Goal: Task Accomplishment & Management: Use online tool/utility

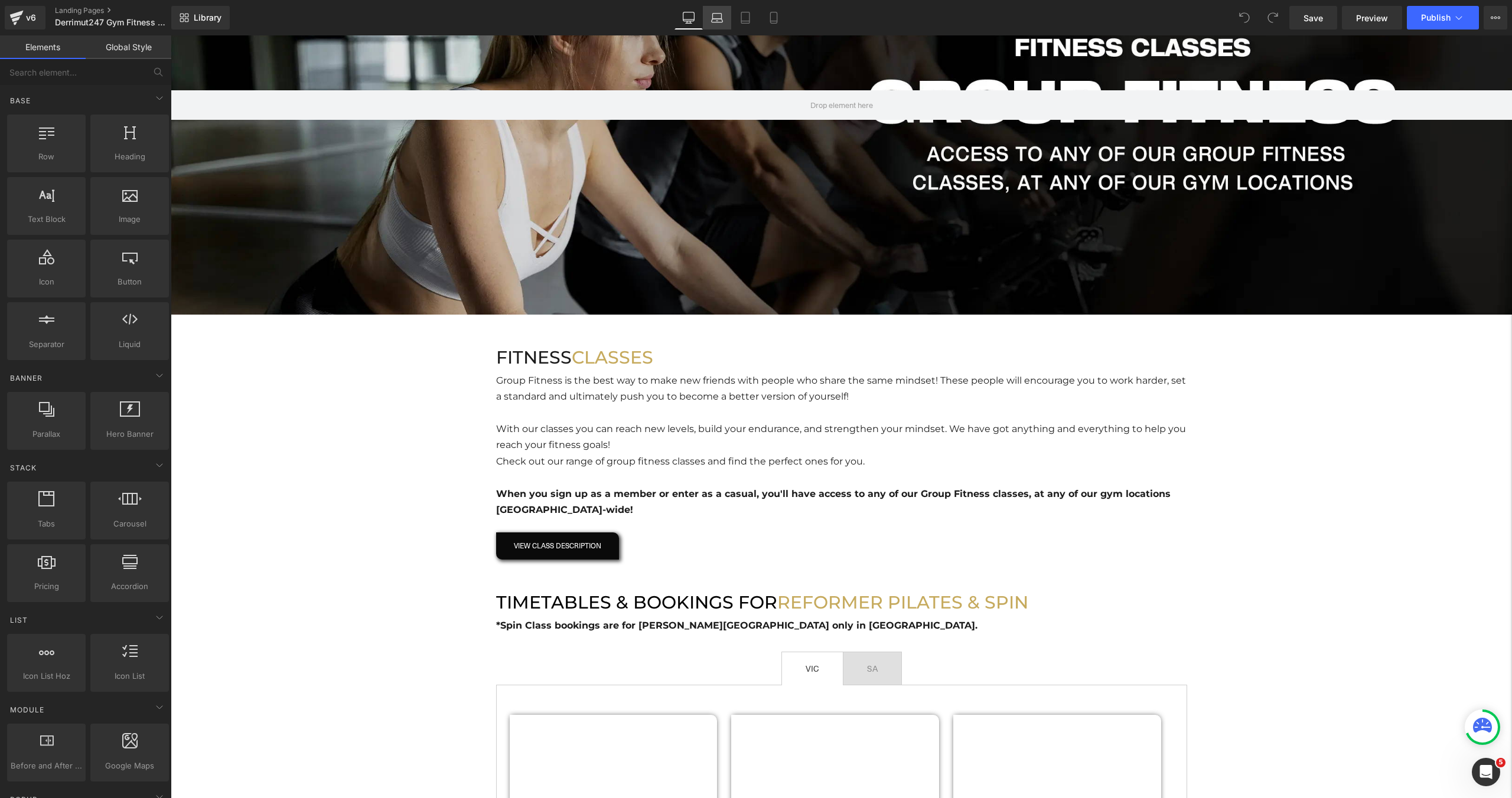
click at [710, 28] on link "Laptop" at bounding box center [717, 18] width 29 height 23
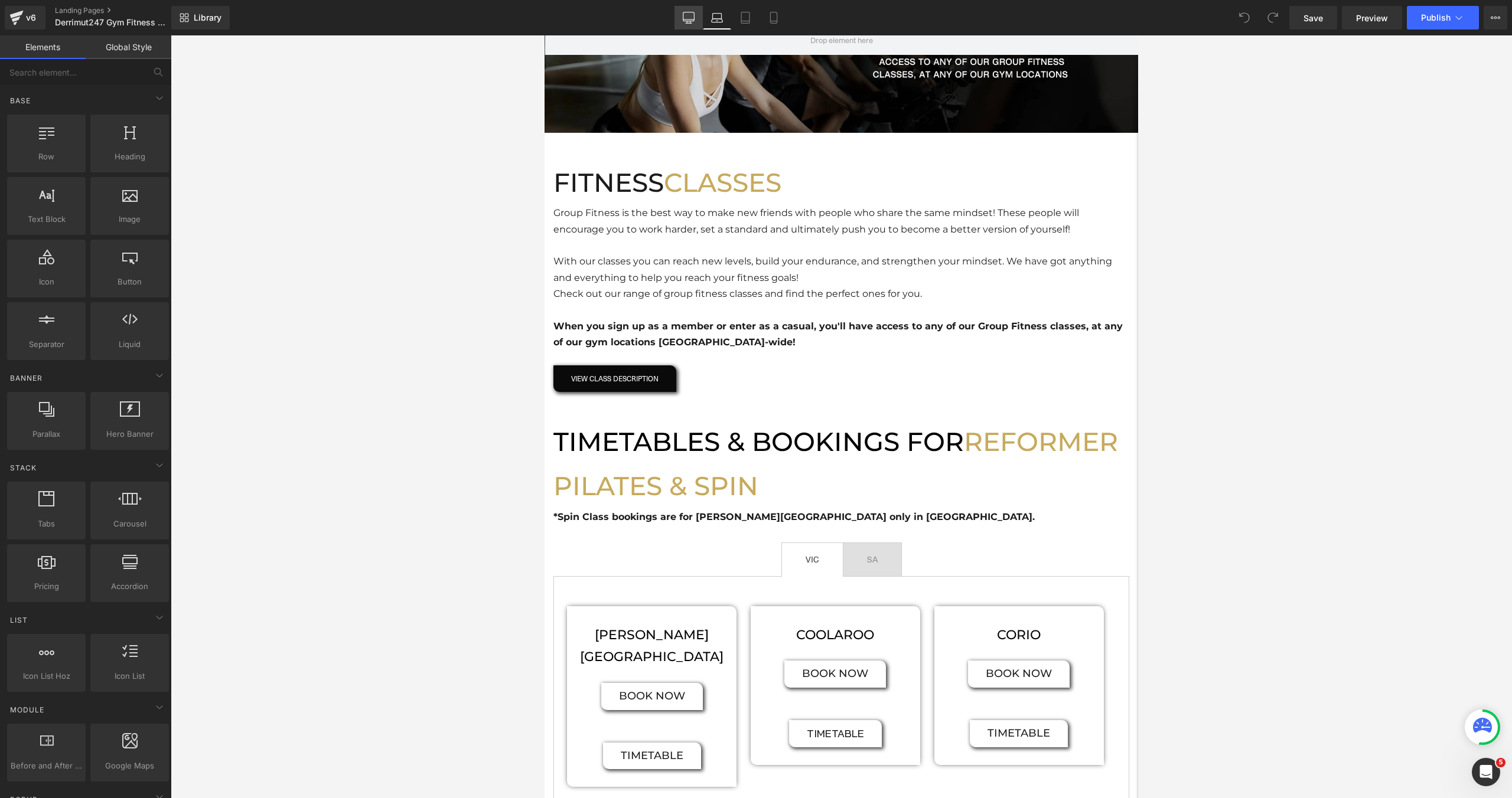
click at [695, 23] on link "Desktop" at bounding box center [689, 18] width 29 height 23
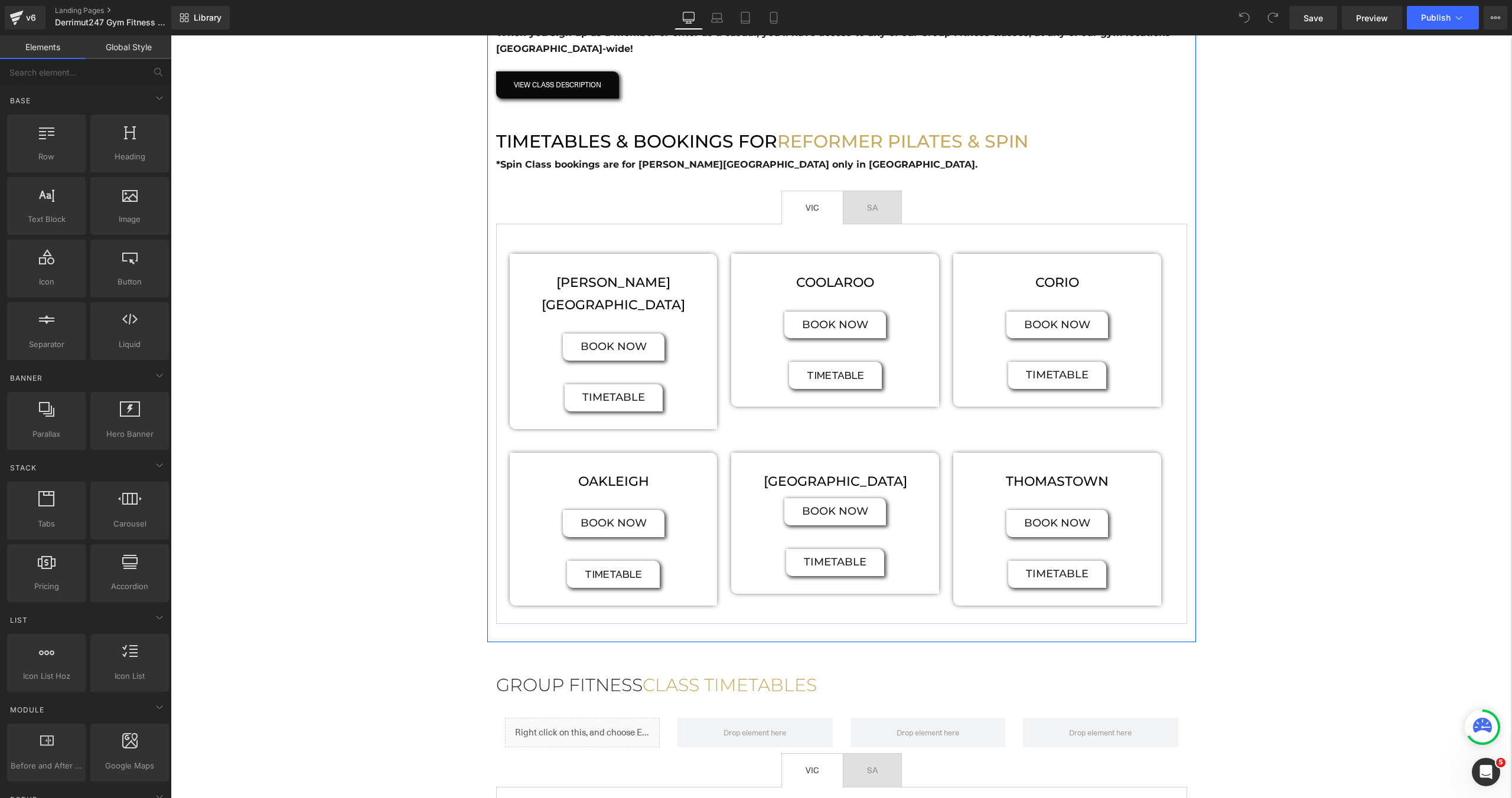
scroll to position [782, 0]
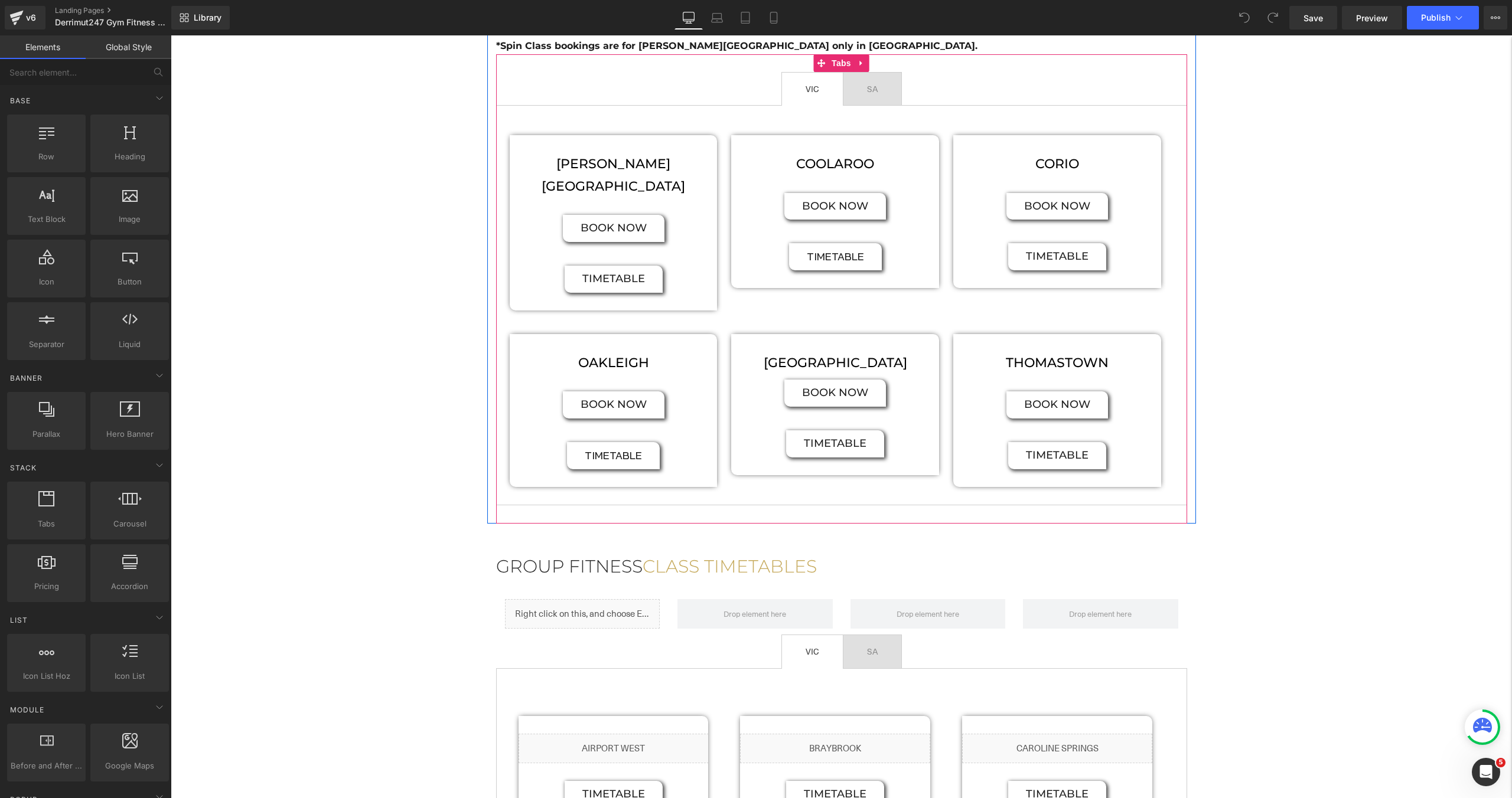
click at [882, 85] on span "SA Text Block" at bounding box center [872, 89] width 58 height 33
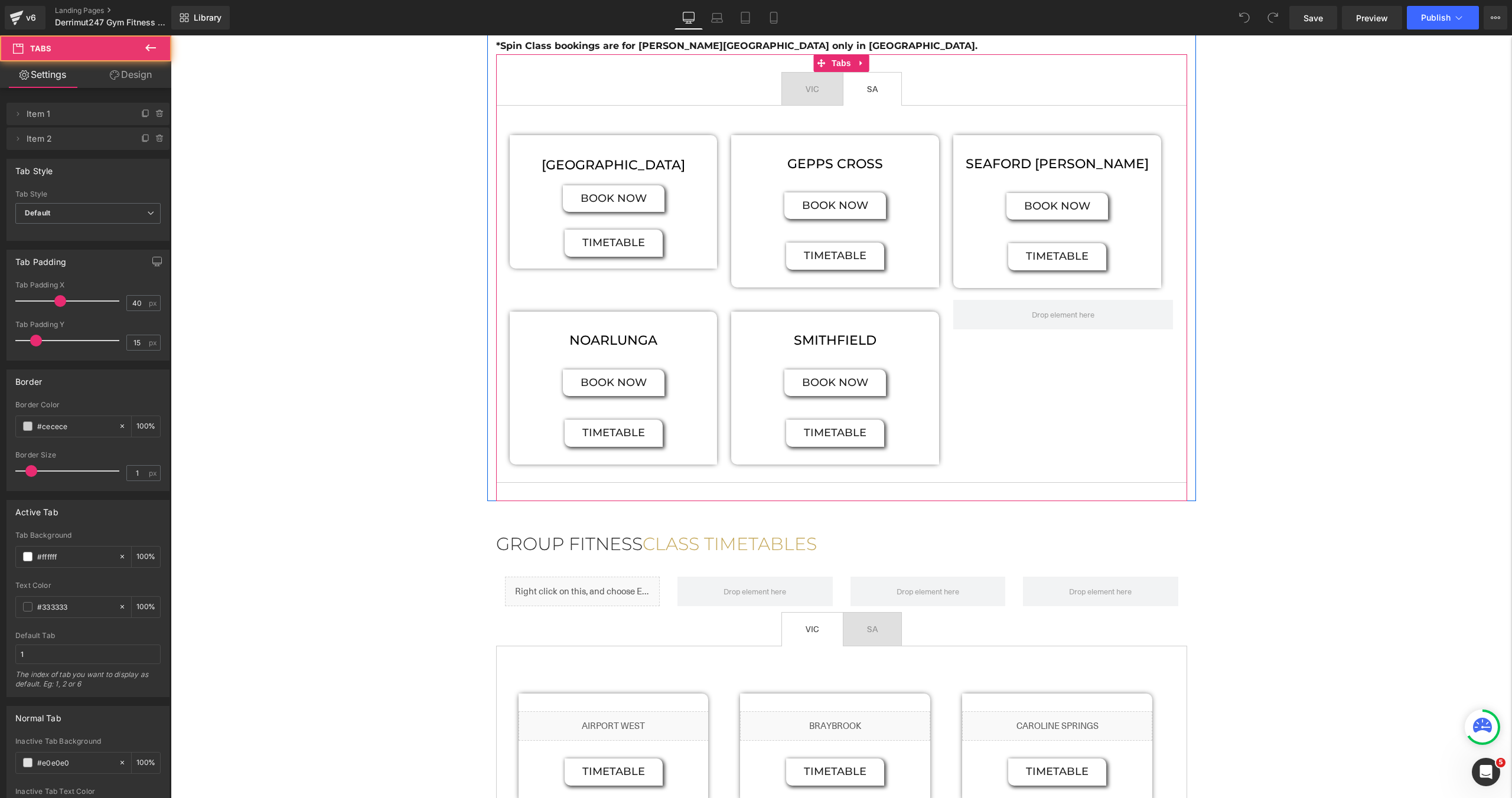
click at [830, 98] on span "VIC Text Block" at bounding box center [812, 89] width 61 height 33
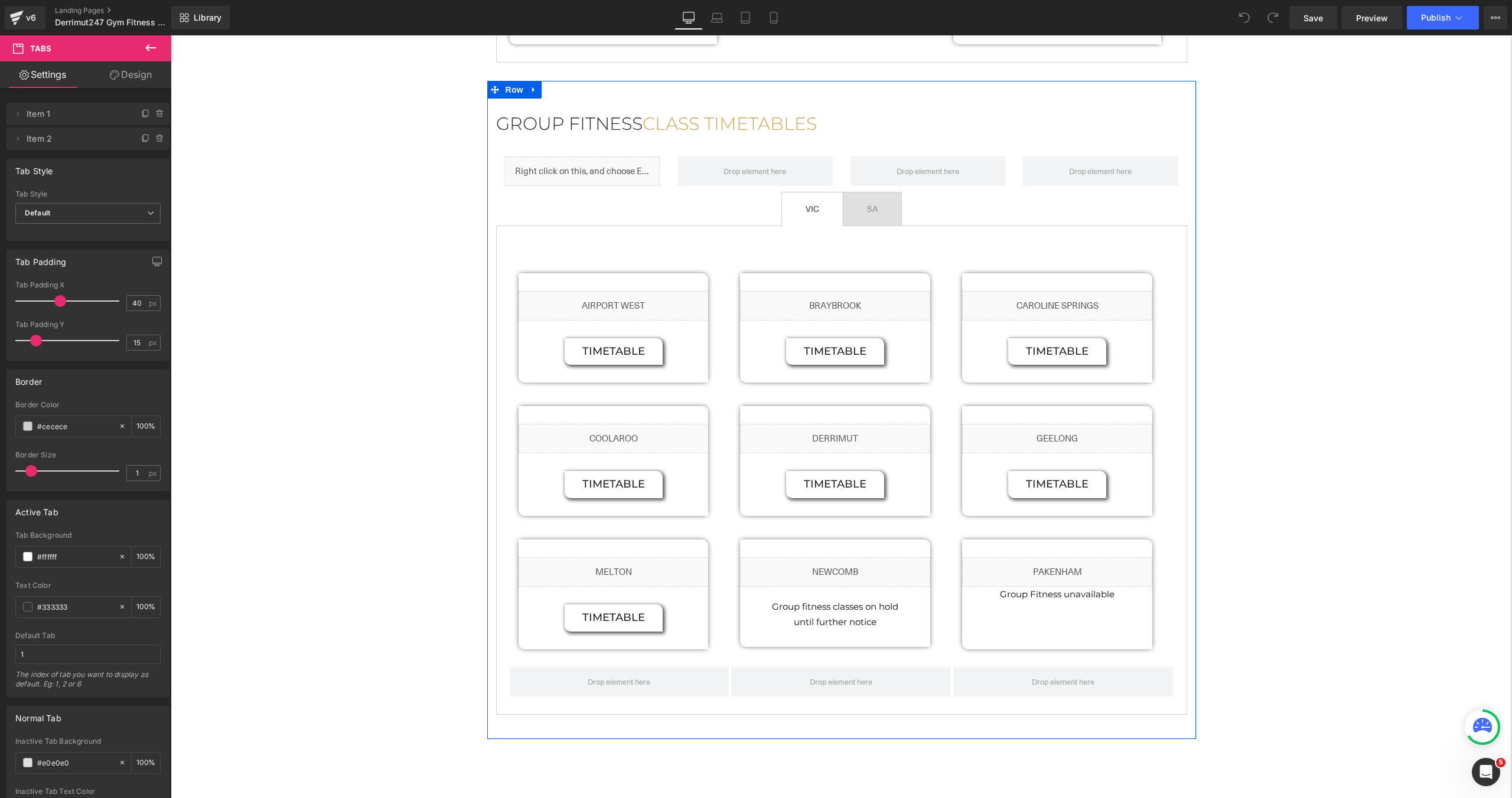
scroll to position [1228, 0]
click at [884, 192] on span "SA Text Block" at bounding box center [872, 205] width 58 height 33
click at [833, 192] on span "VIC Text Block" at bounding box center [812, 205] width 61 height 33
click at [875, 198] on div at bounding box center [876, 206] width 3 height 16
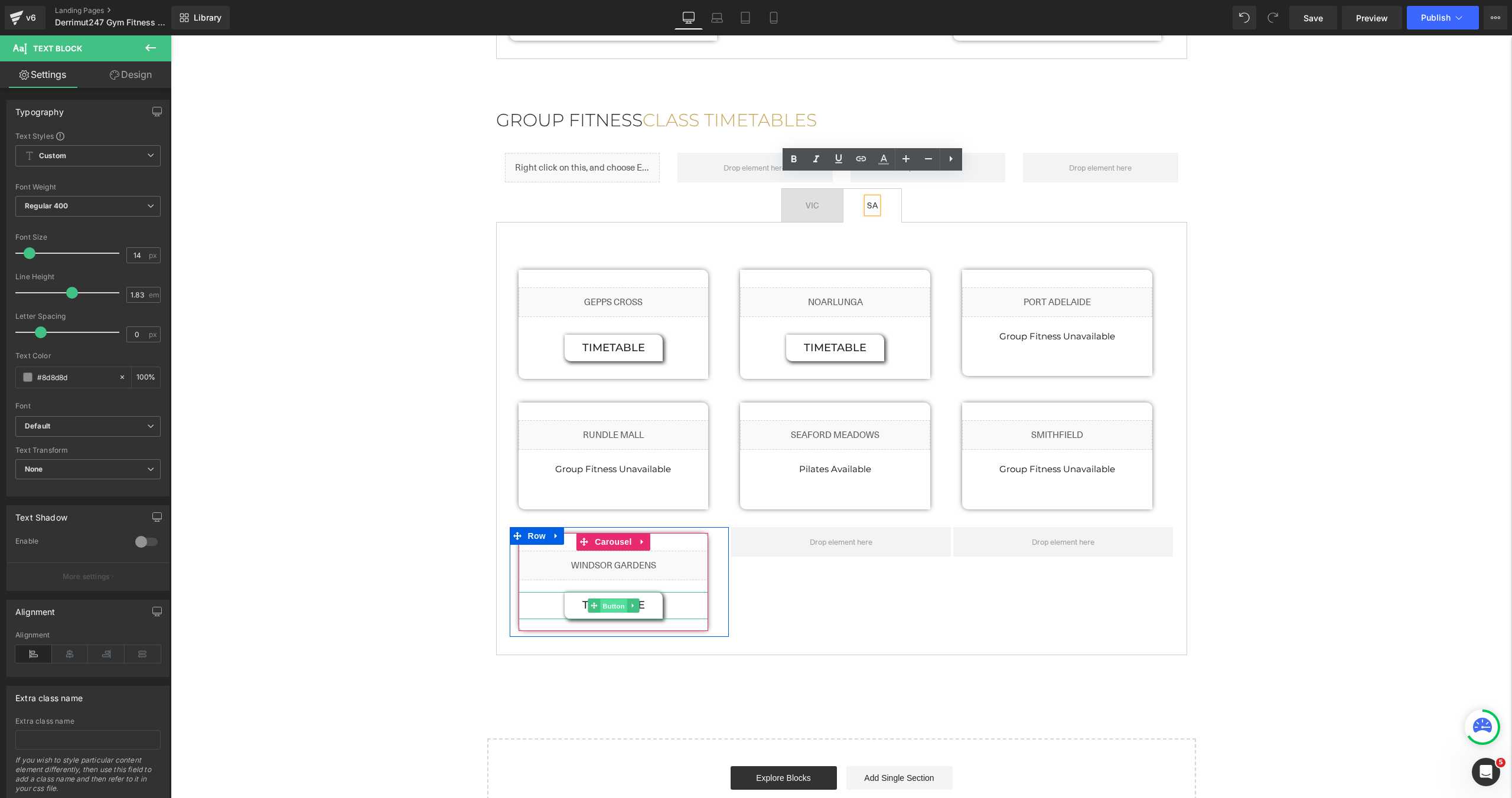
click at [609, 599] on span "Button" at bounding box center [614, 606] width 27 height 14
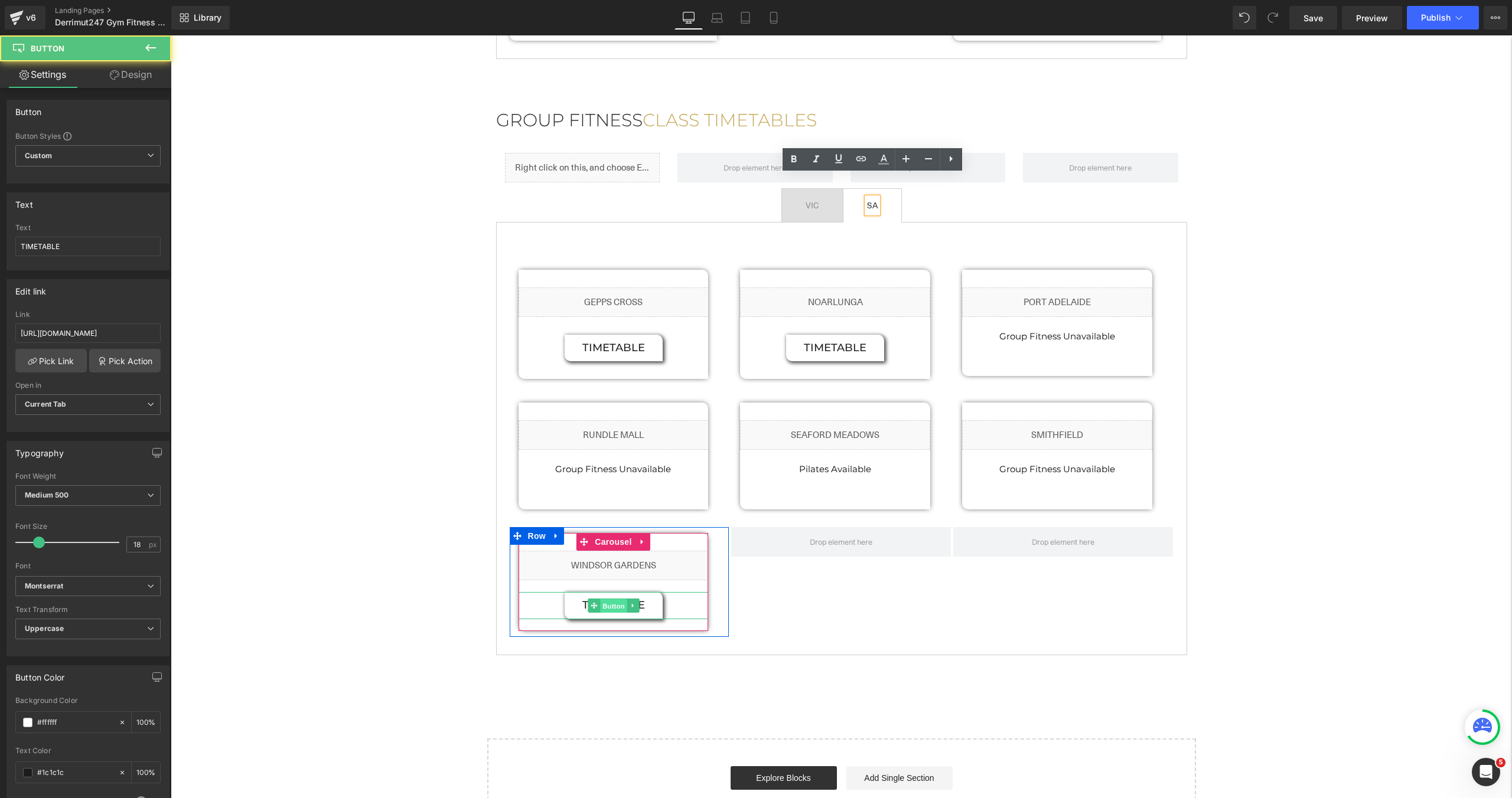
click at [617, 599] on span "Button" at bounding box center [614, 606] width 27 height 14
click at [617, 599] on link "Button" at bounding box center [607, 606] width 39 height 14
click at [617, 599] on span "Button" at bounding box center [614, 606] width 27 height 14
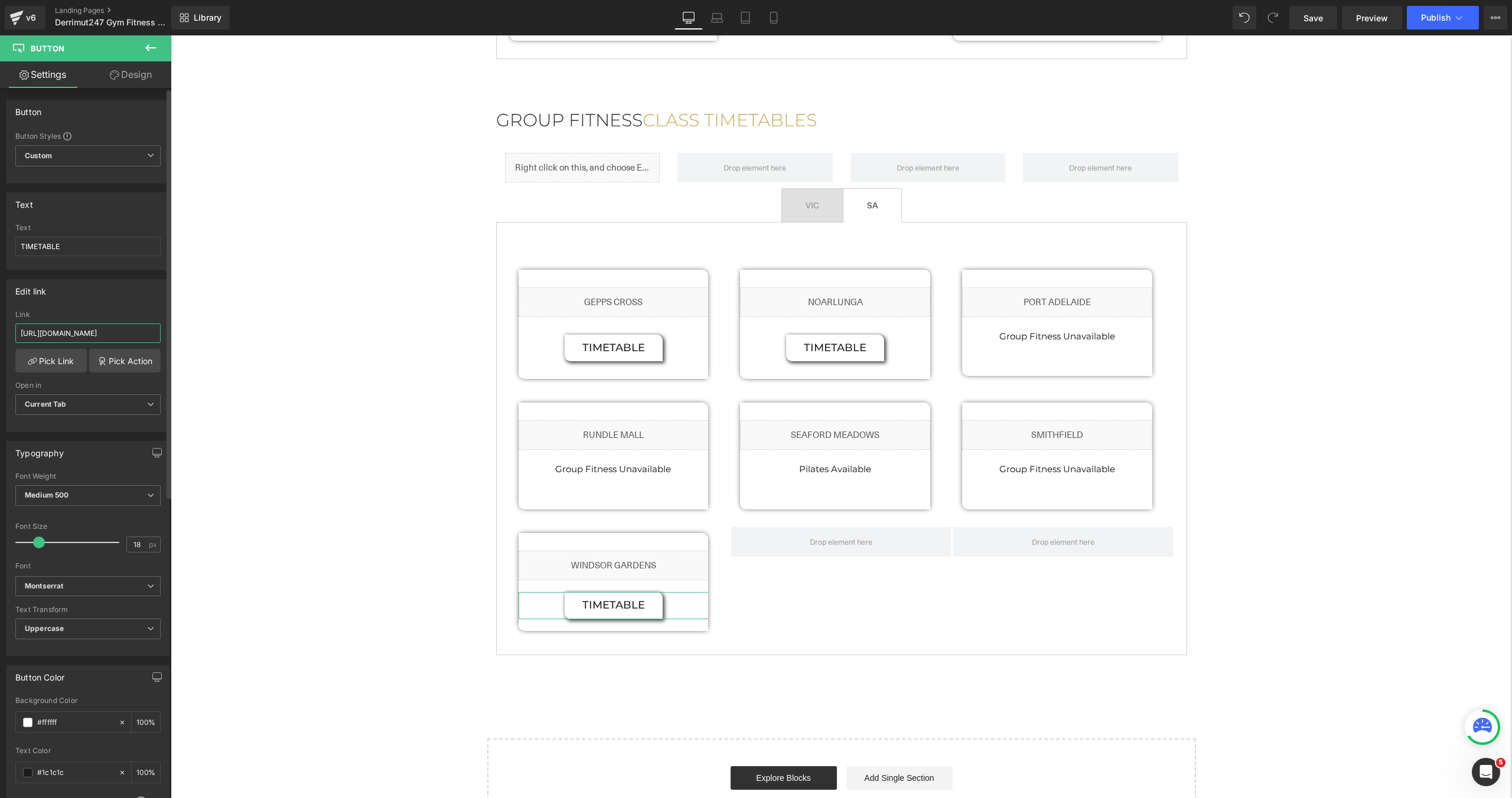
click at [80, 334] on input "[URL][DOMAIN_NAME]" at bounding box center [88, 334] width 145 height 20
paste input "[DATE].png?v=1757304562"
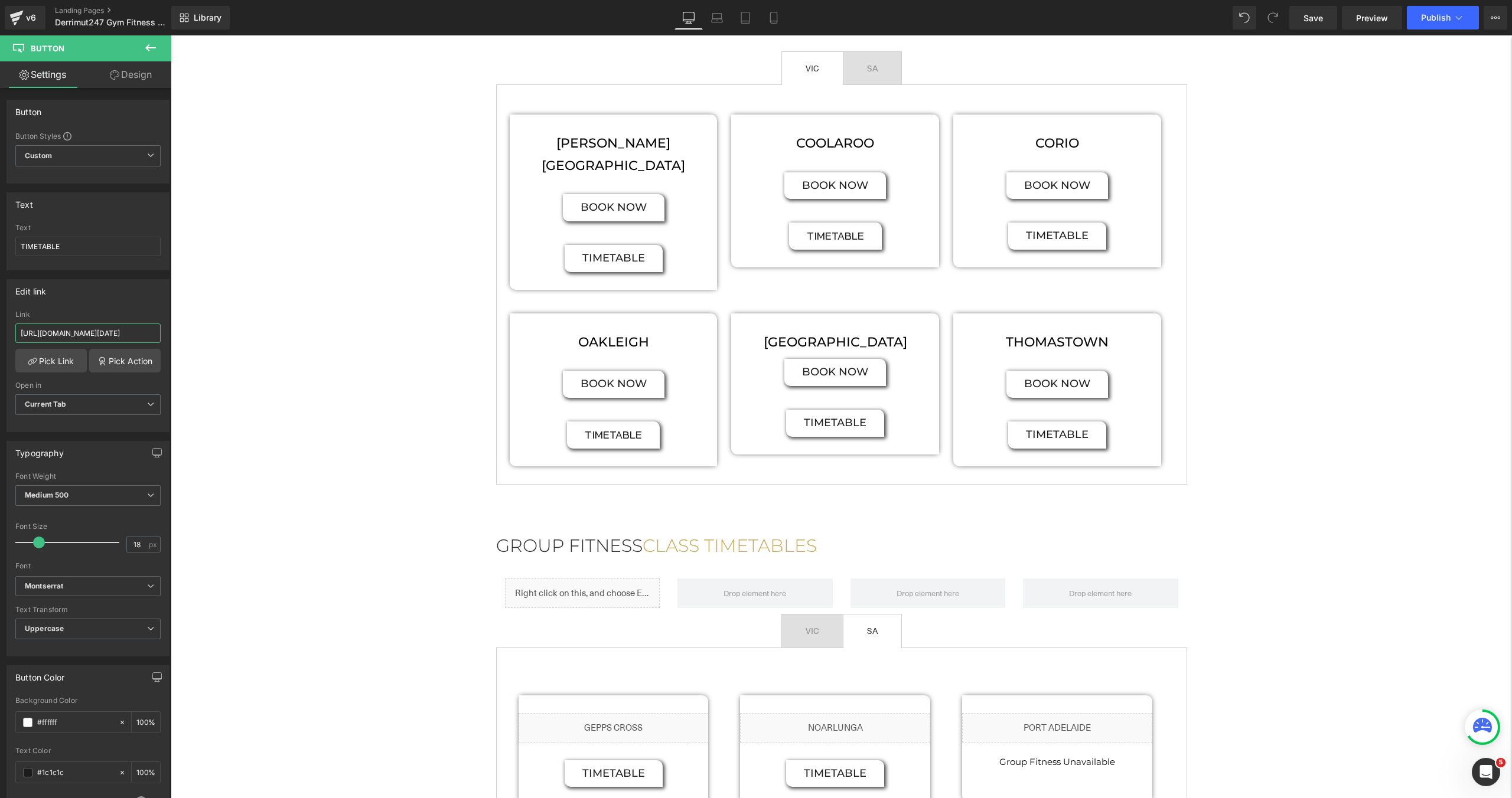
scroll to position [774, 0]
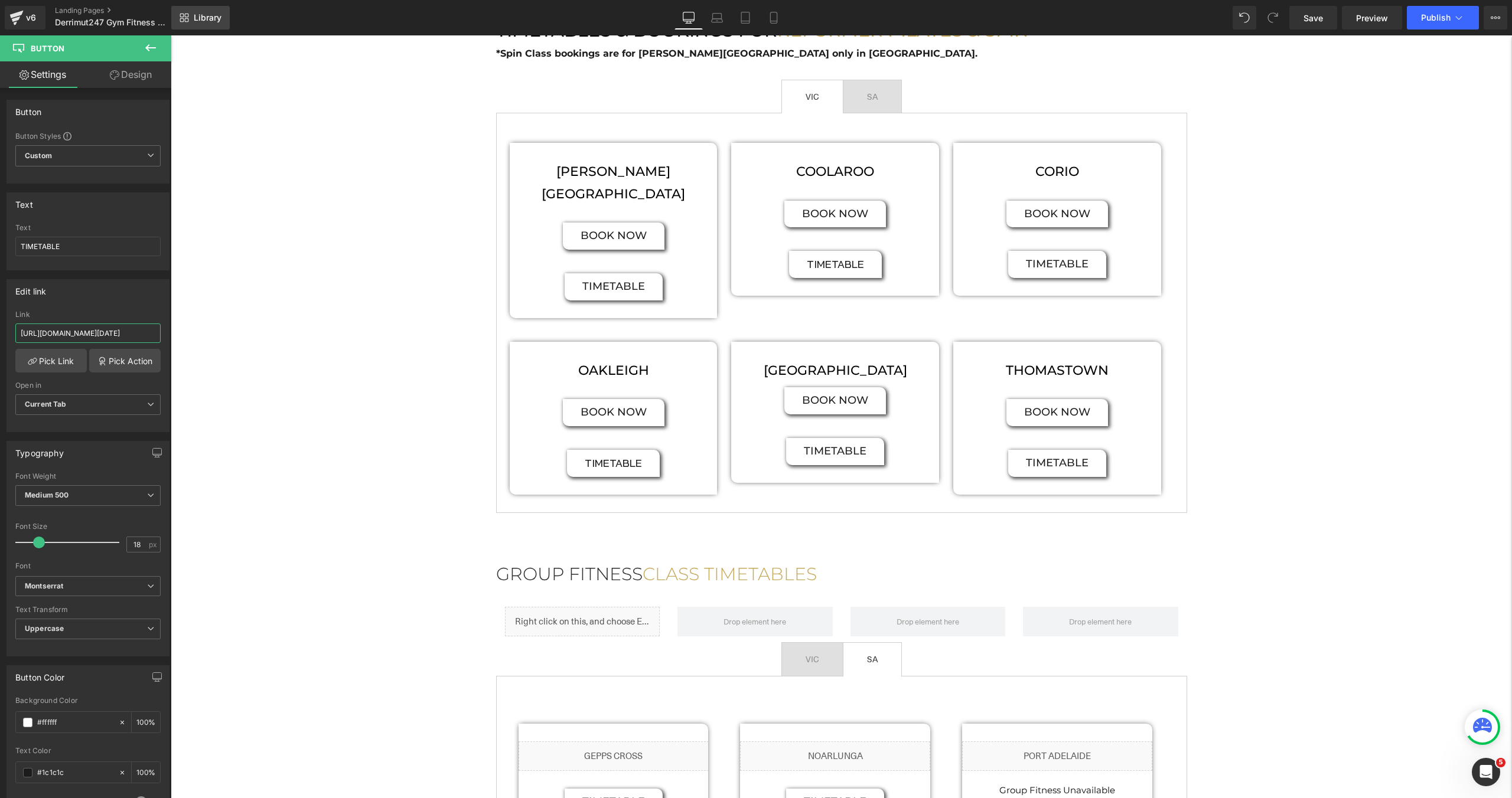
type input "[URL][DOMAIN_NAME][DATE]"
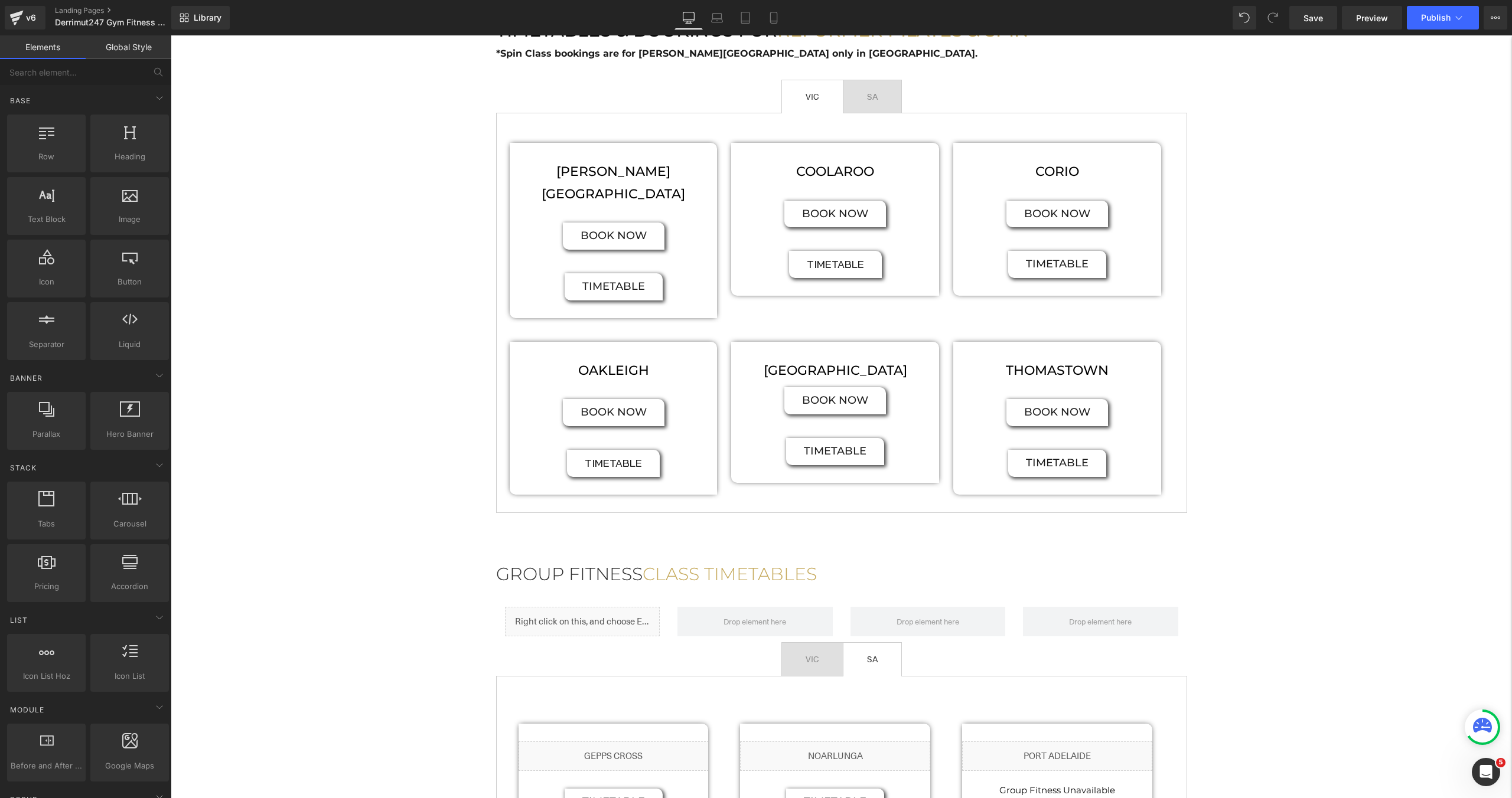
click at [454, 144] on div "Hero Banner FITNESS CLASSES Heading Group Fitness is the best way to make new f…" at bounding box center [841, 306] width 1341 height 1966
click at [884, 110] on span "SA Text Block" at bounding box center [872, 96] width 58 height 33
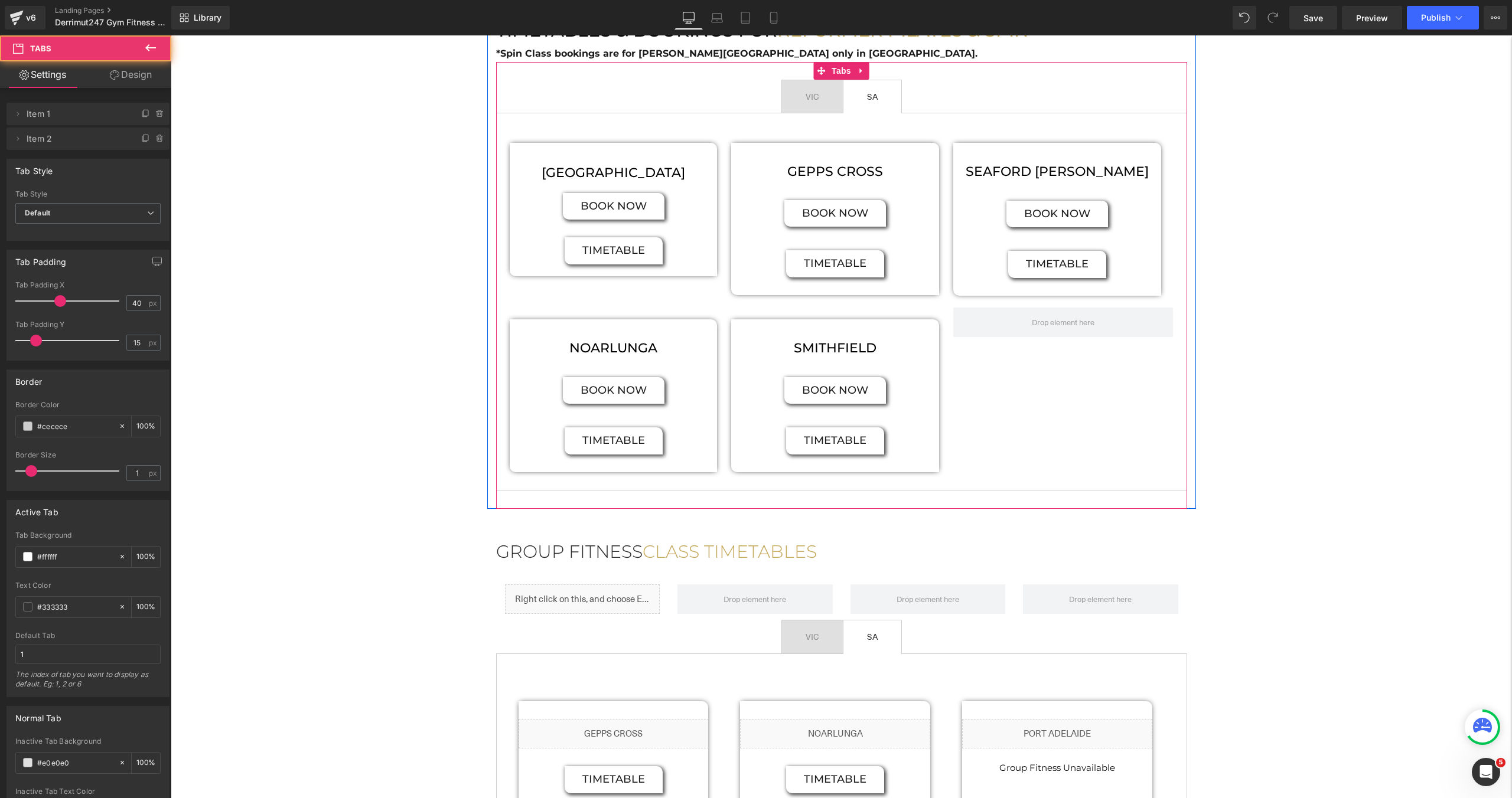
click at [837, 113] on div "WINDSORS GARDENS Heading BOOK NOW Button timetable Button ‹ ›" at bounding box center [841, 302] width 691 height 378
click at [837, 110] on span "VIC Text Block" at bounding box center [812, 96] width 61 height 33
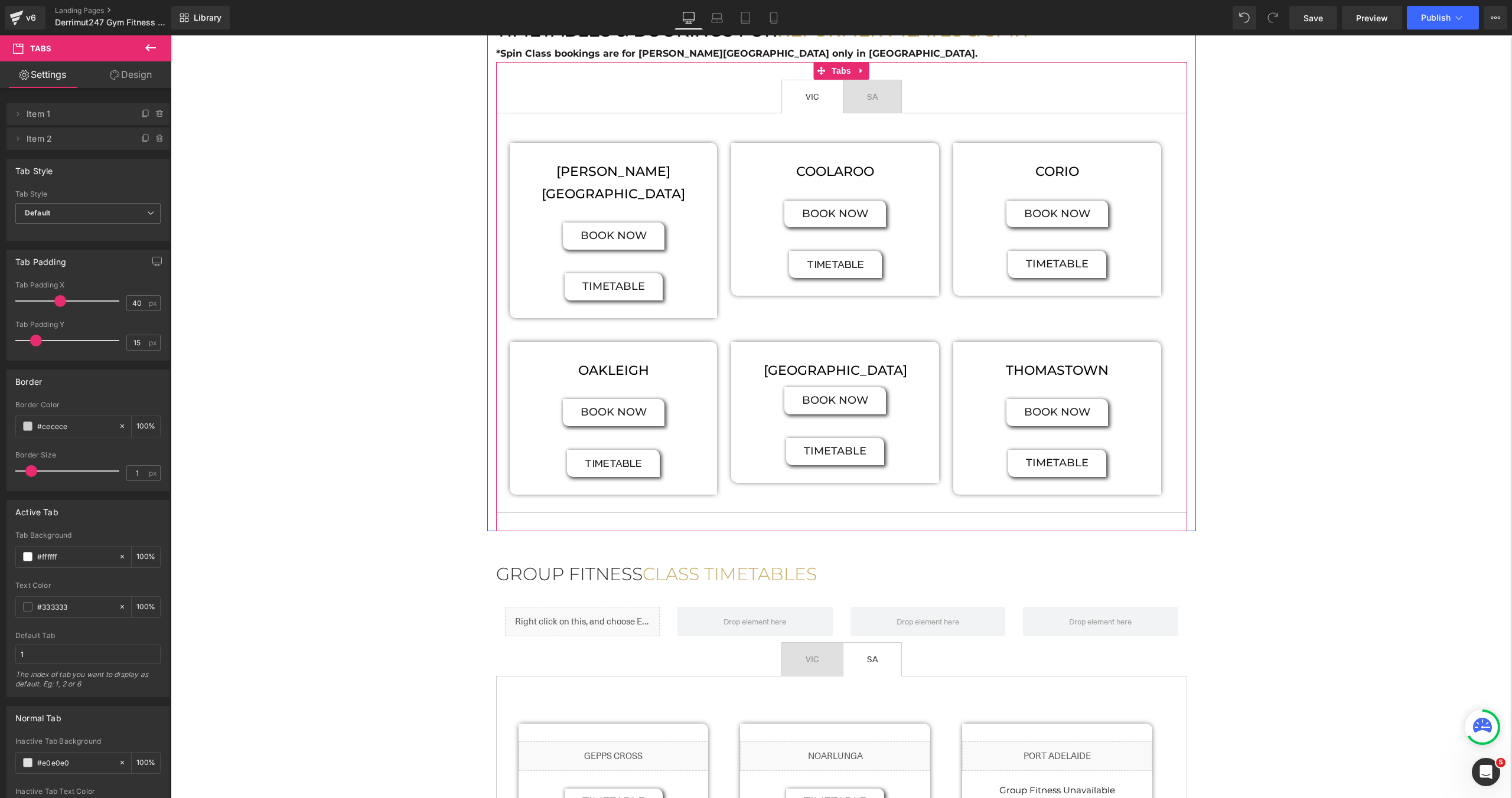
click at [860, 110] on span "SA Text Block" at bounding box center [872, 96] width 58 height 33
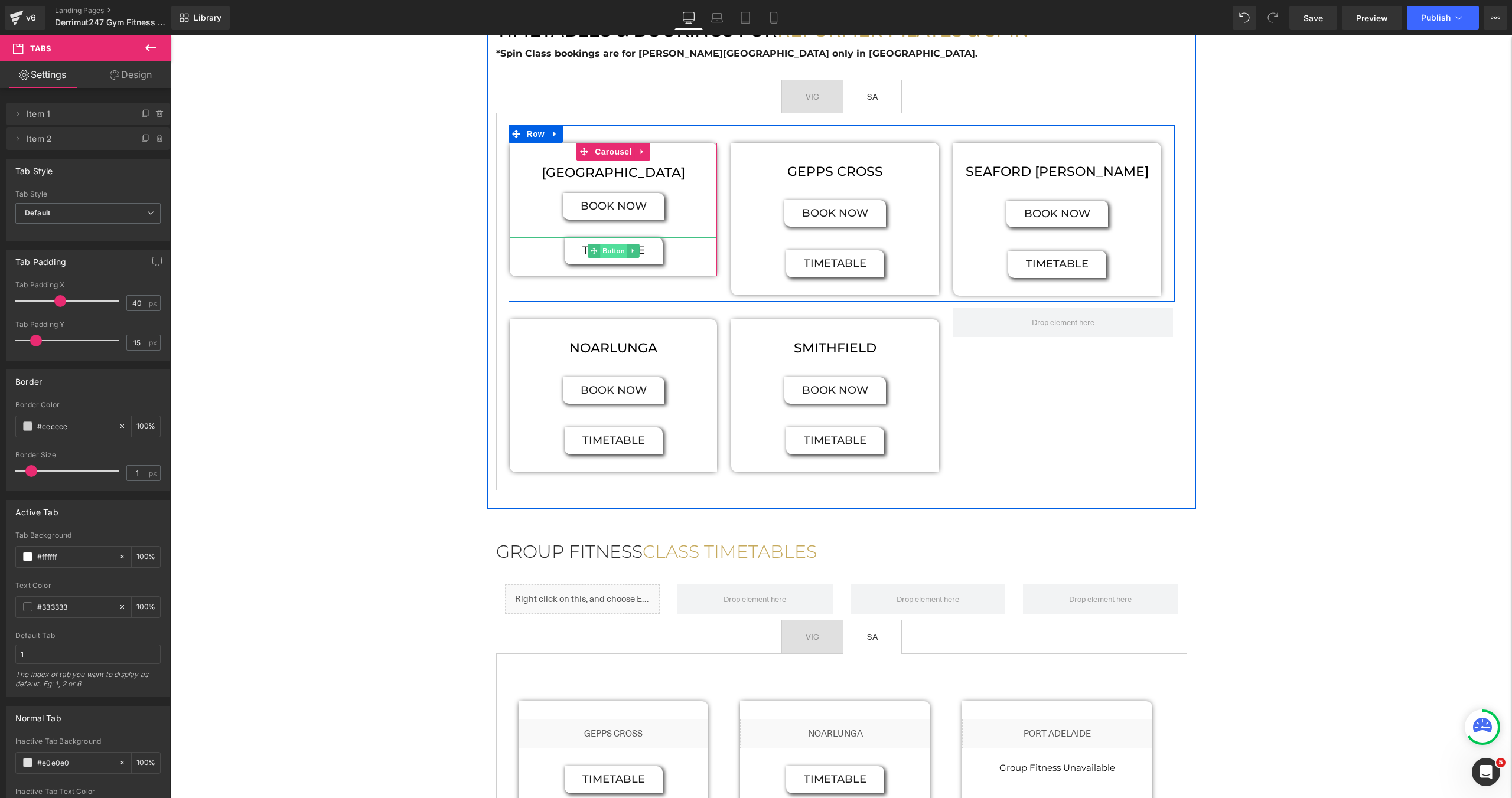
click at [619, 253] on span "Button" at bounding box center [614, 251] width 27 height 14
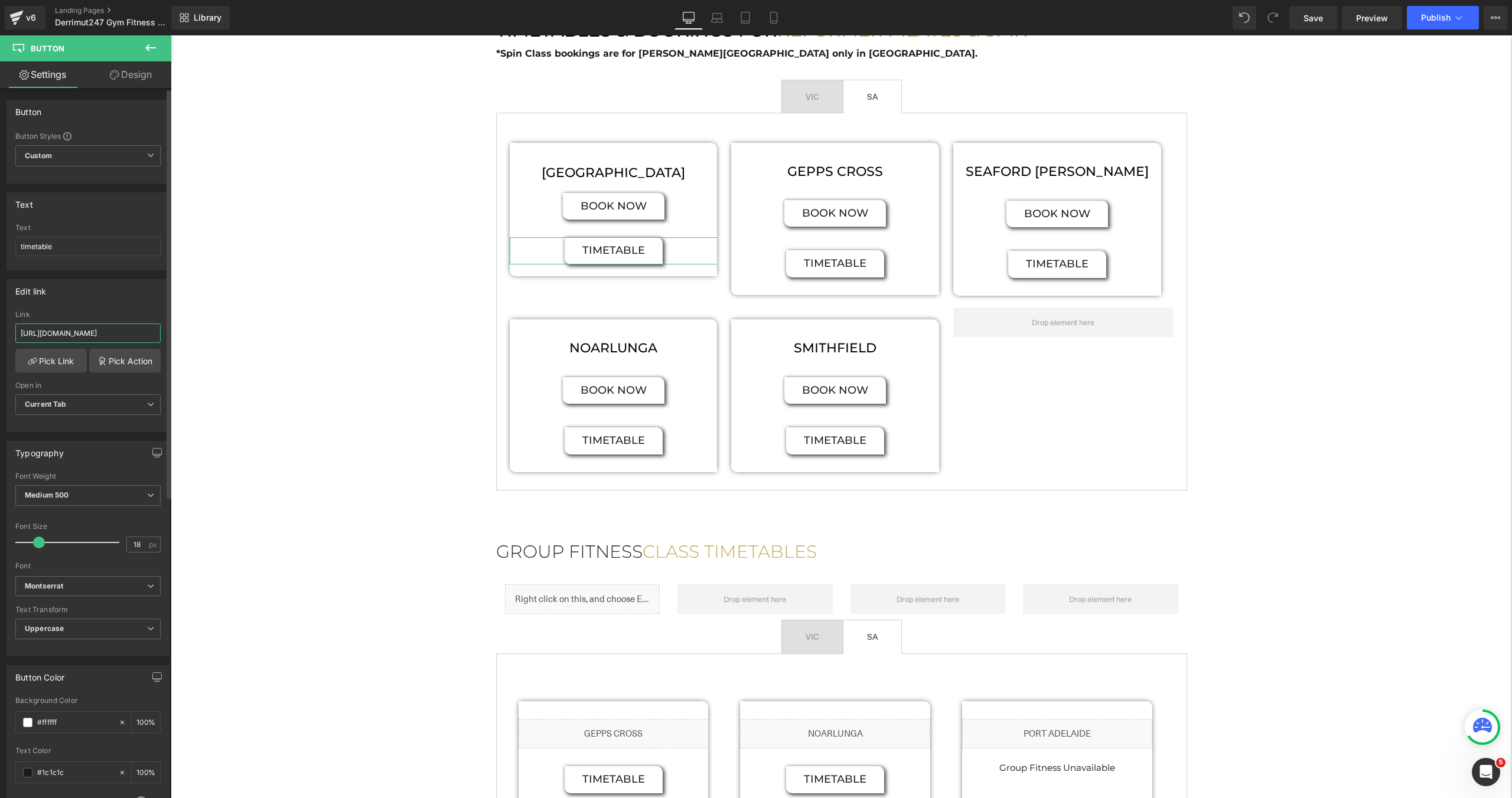
click at [77, 337] on input "[URL][DOMAIN_NAME]" at bounding box center [88, 334] width 145 height 20
paste input "[DOMAIN_NAME][URL]"
type input "[URL][DOMAIN_NAME]"
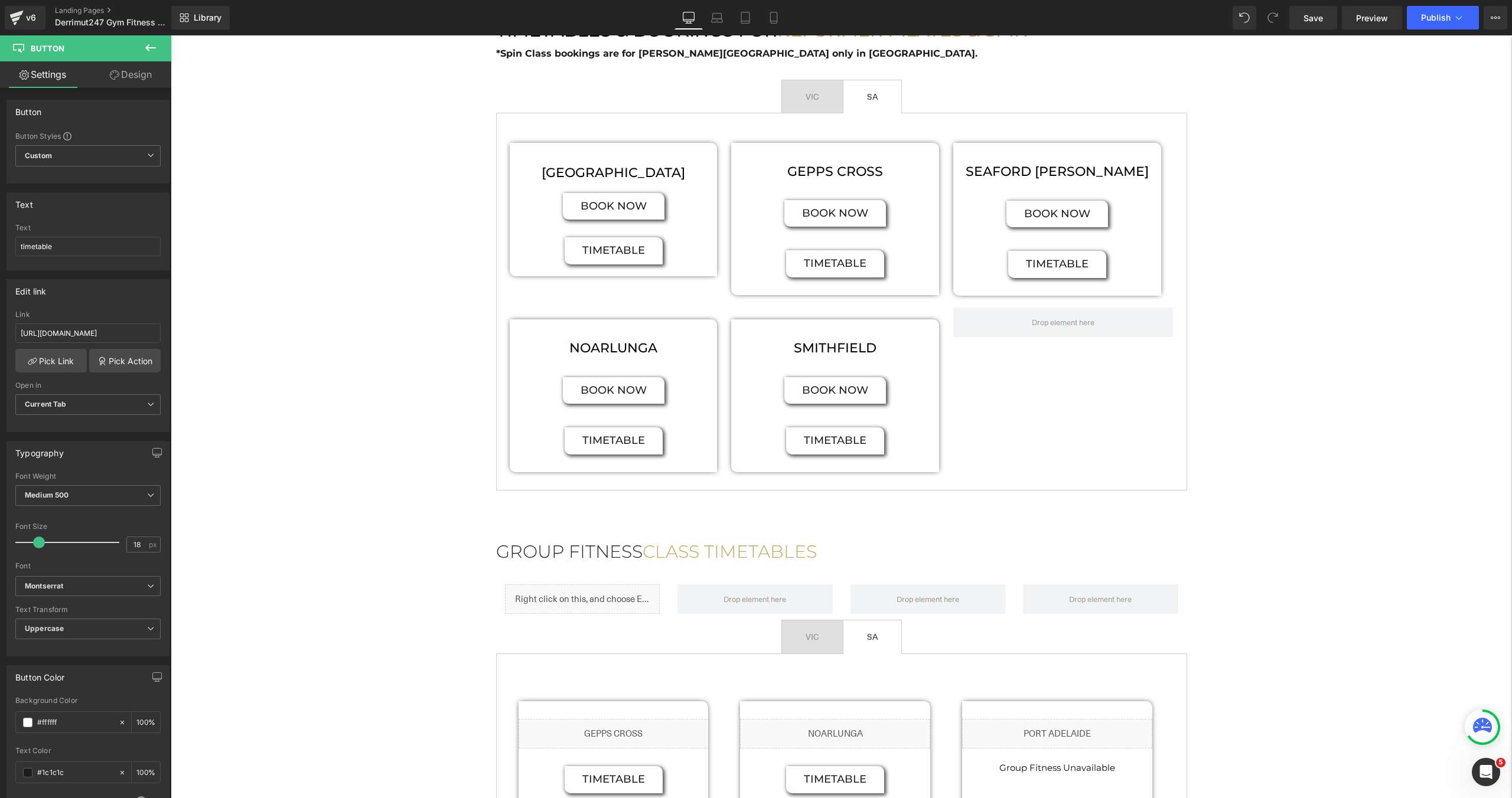
click at [1352, 145] on div "Hero Banner FITNESS CLASSES Heading Group Fitness is the best way to make new f…" at bounding box center [841, 295] width 1341 height 1944
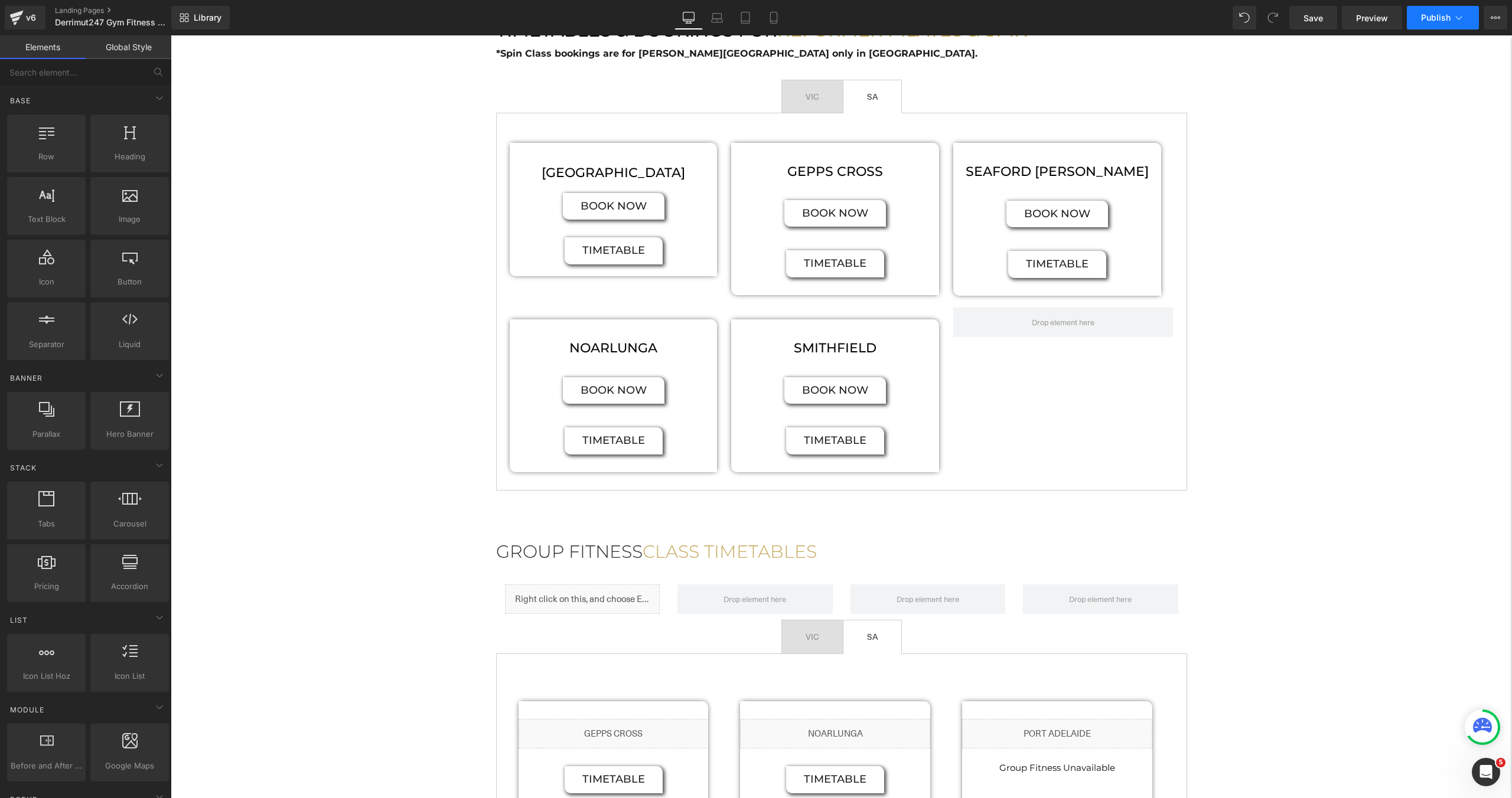
click at [1439, 23] on button "Publish" at bounding box center [1443, 18] width 72 height 23
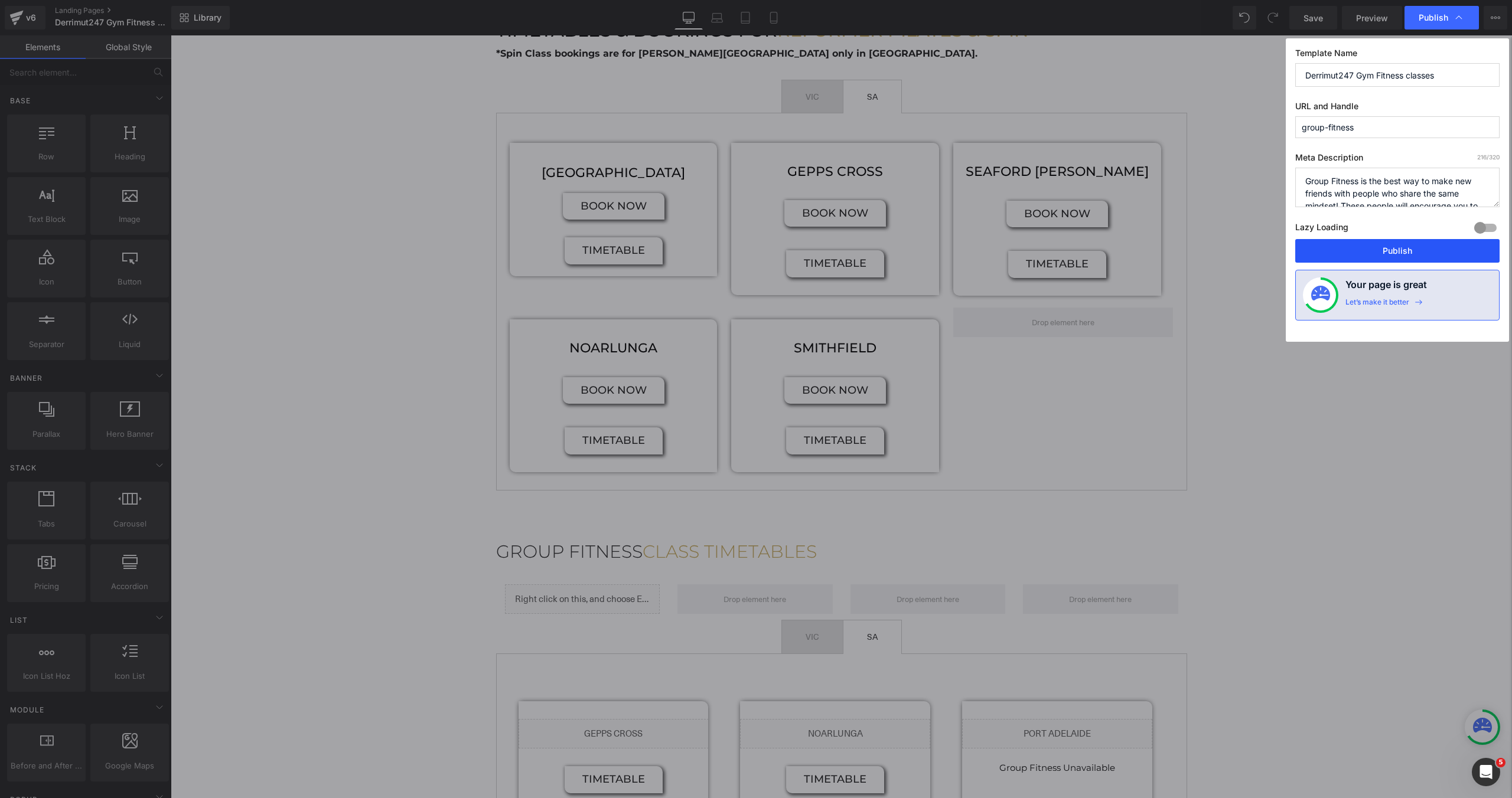
click at [1385, 245] on button "Publish" at bounding box center [1398, 251] width 205 height 23
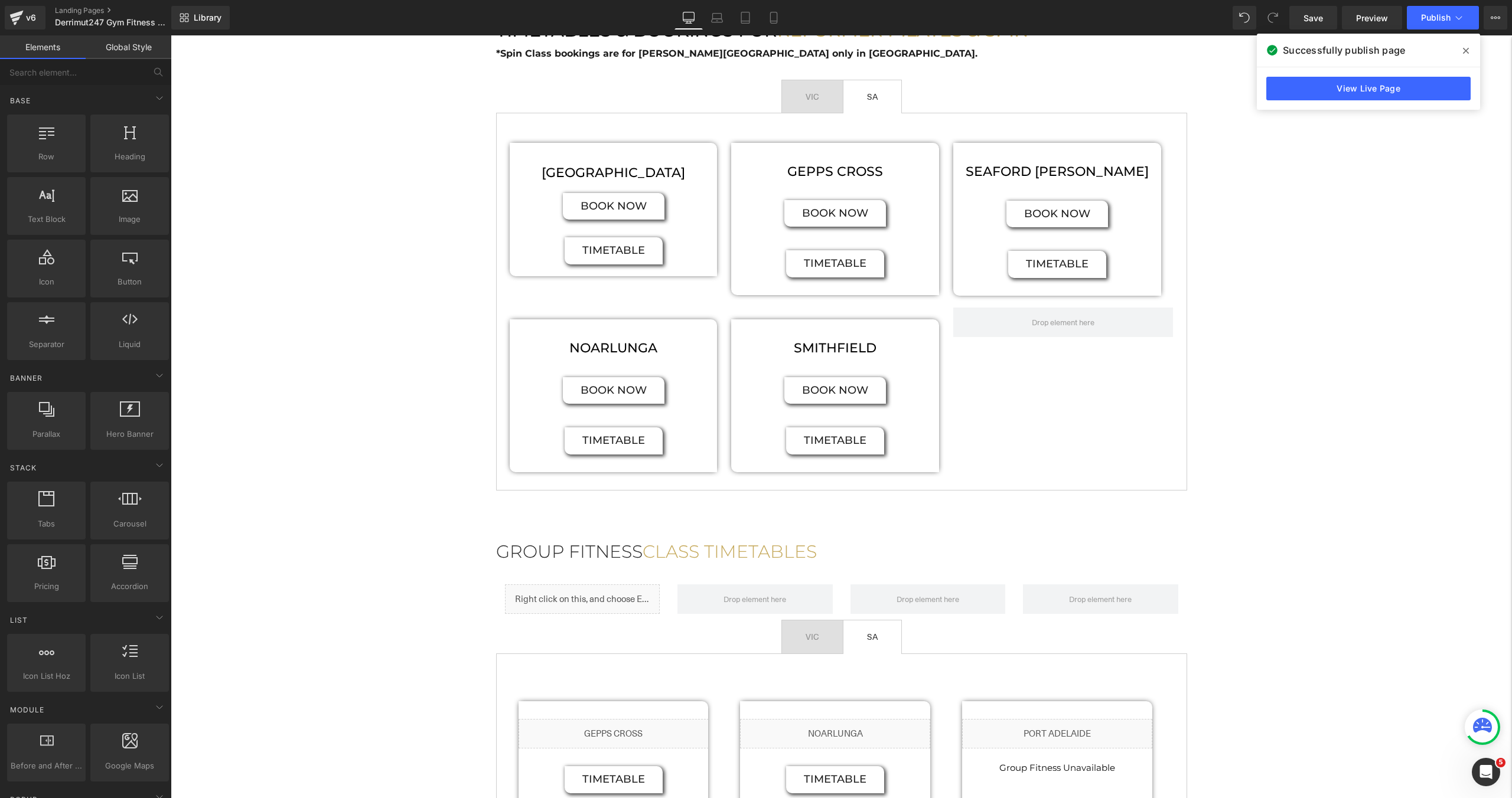
click at [1300, 294] on div "Hero Banner FITNESS CLASSES Heading Group Fitness is the best way to make new f…" at bounding box center [841, 295] width 1341 height 1944
click at [1466, 46] on span at bounding box center [1466, 50] width 19 height 19
